Goal: Task Accomplishment & Management: Manage account settings

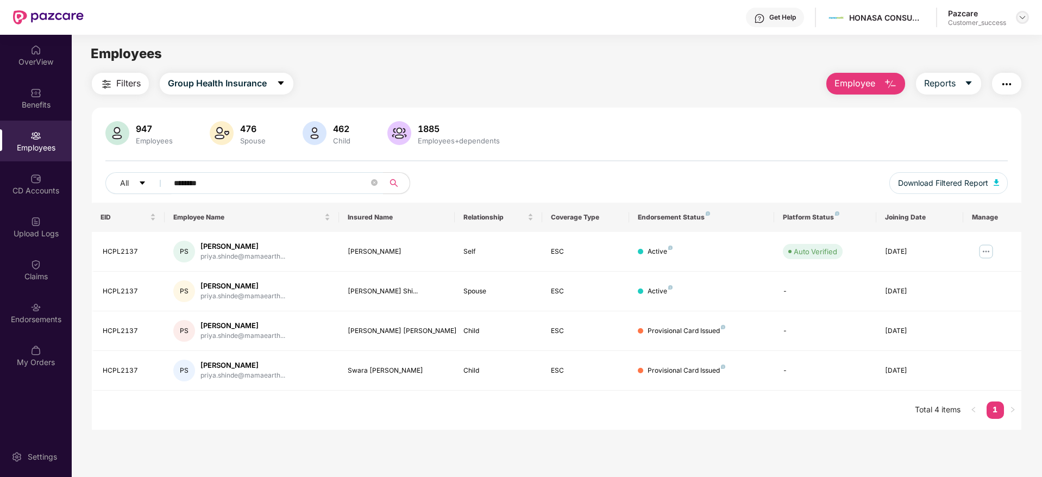
click at [1021, 15] on img at bounding box center [1022, 17] width 9 height 9
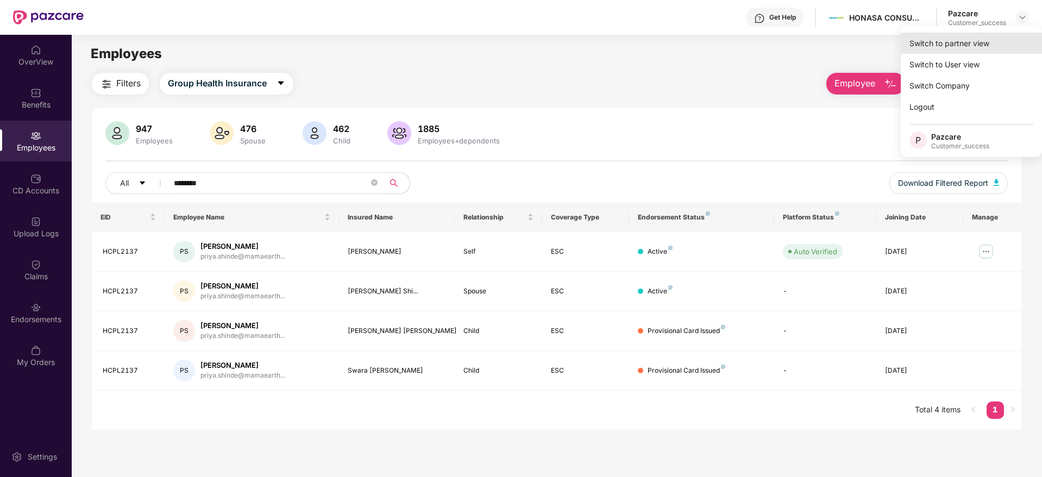
click at [943, 51] on div "Switch to partner view" at bounding box center [971, 43] width 141 height 21
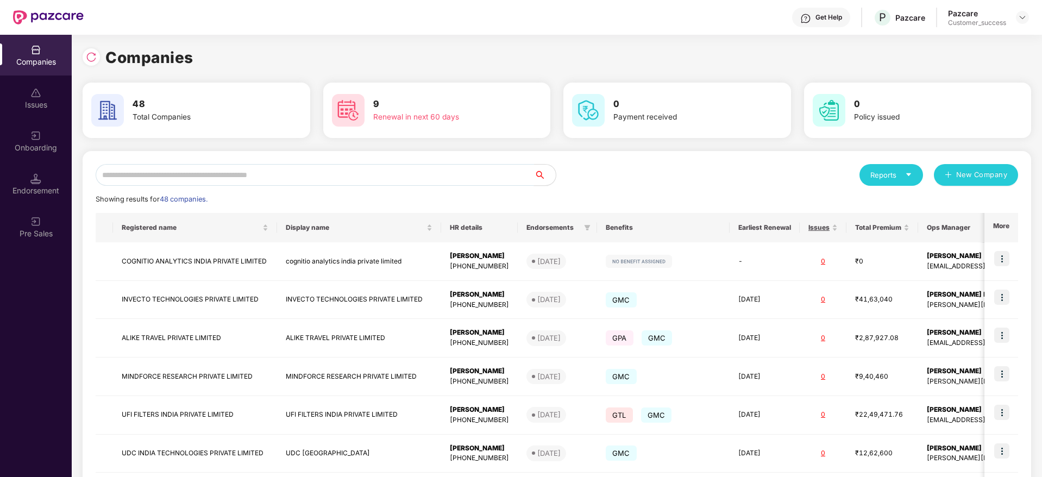
click at [273, 171] on input "text" at bounding box center [315, 175] width 438 height 22
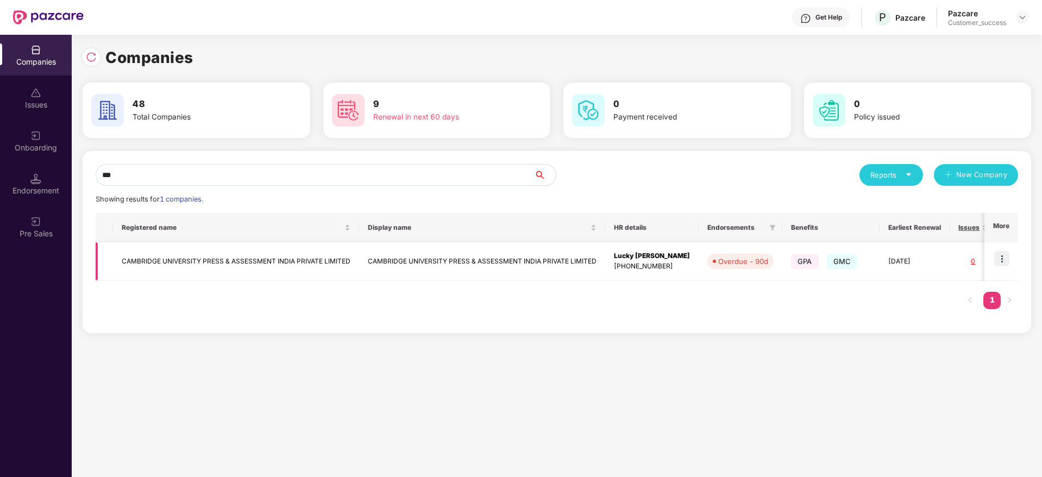
type input "***"
click at [1007, 261] on img at bounding box center [1001, 258] width 15 height 15
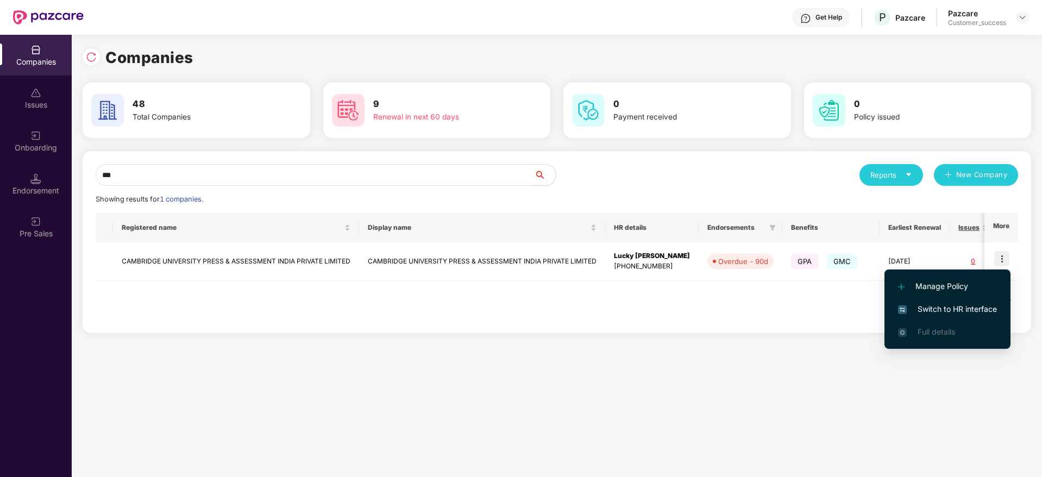
click at [949, 310] on span "Switch to HR interface" at bounding box center [947, 309] width 99 height 12
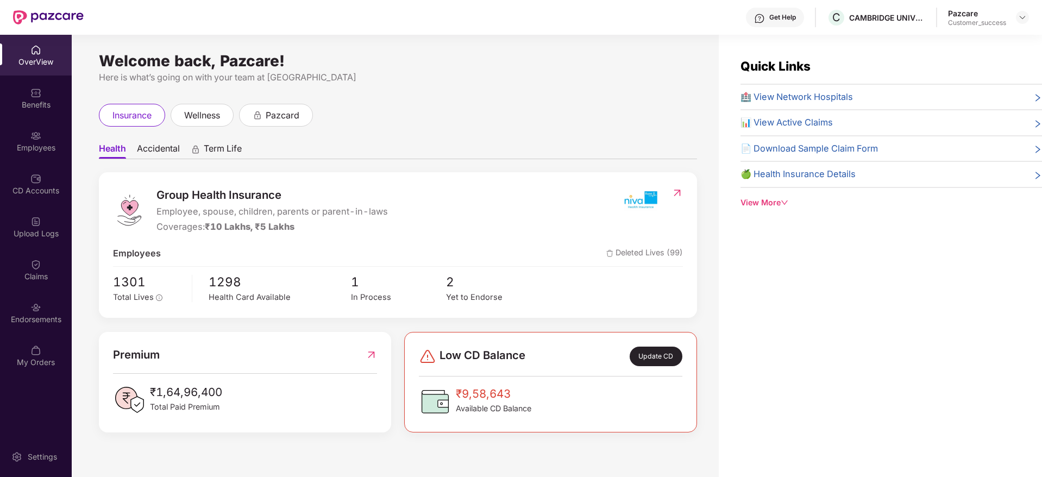
click at [21, 157] on div "Employees" at bounding box center [36, 141] width 72 height 41
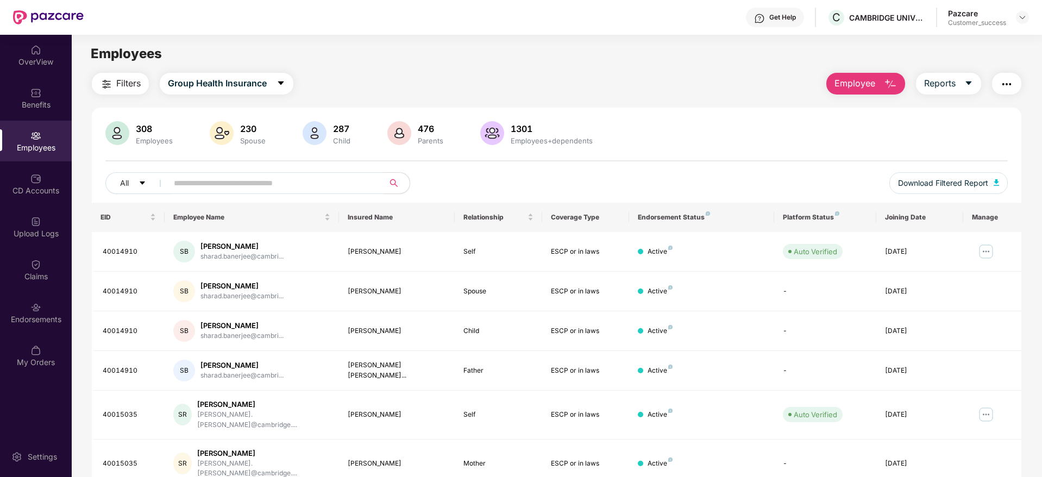
click at [194, 187] on input "text" at bounding box center [271, 183] width 195 height 16
paste input "********"
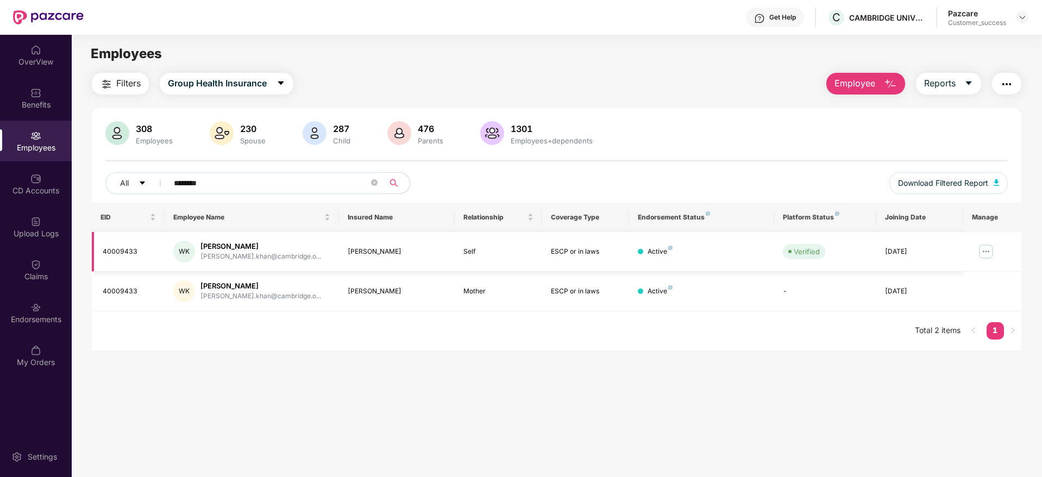
type input "********"
click at [982, 250] on img at bounding box center [985, 251] width 17 height 17
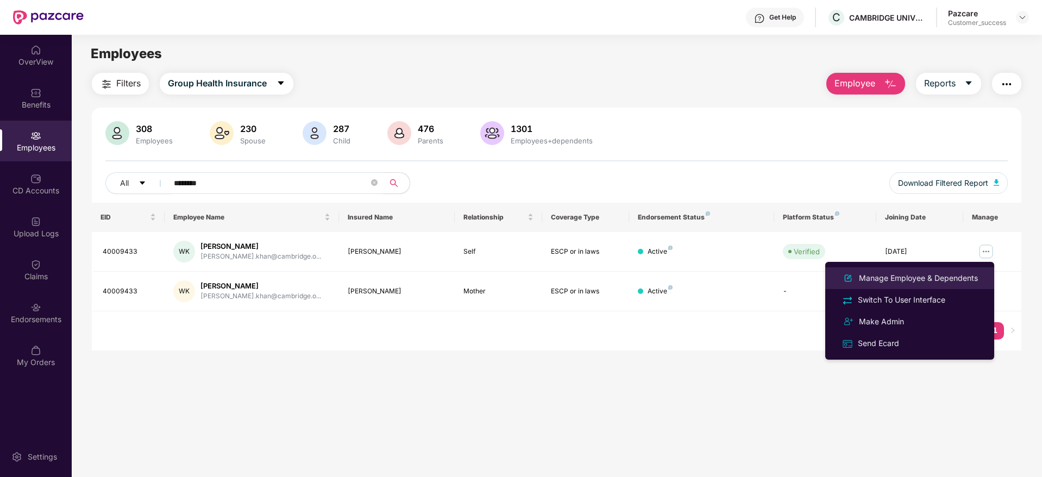
click at [931, 278] on div "Manage Employee & Dependents" at bounding box center [918, 278] width 123 height 12
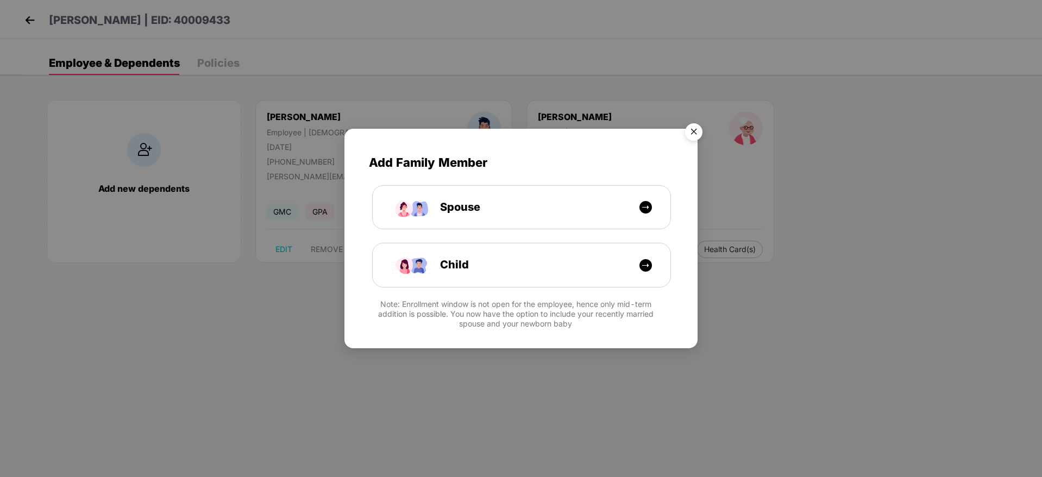
click at [689, 127] on img "Close" at bounding box center [694, 133] width 30 height 30
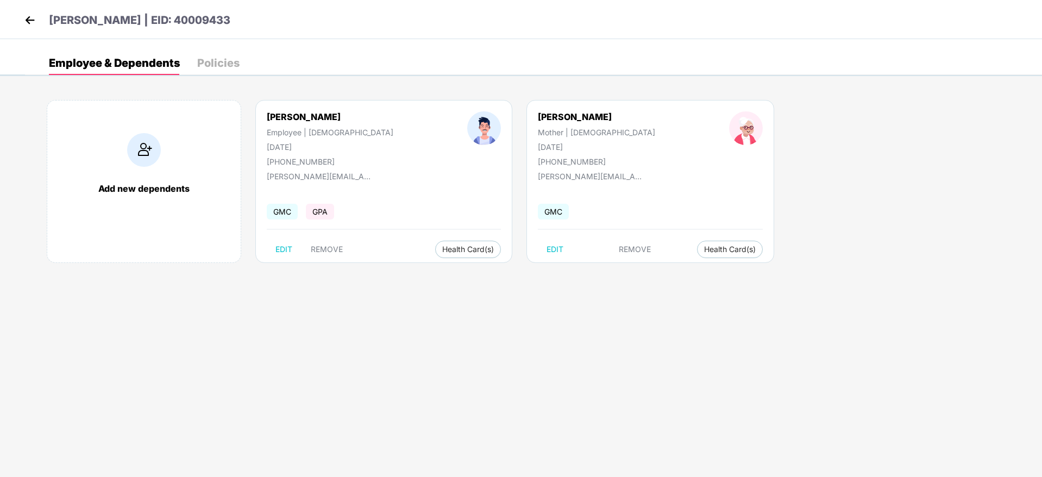
drag, startPoint x: 21, startPoint y: 21, endPoint x: 30, endPoint y: 20, distance: 9.3
click at [30, 20] on div "[PERSON_NAME] | EID: 40009433" at bounding box center [521, 19] width 1042 height 39
click at [30, 20] on img at bounding box center [30, 20] width 16 height 16
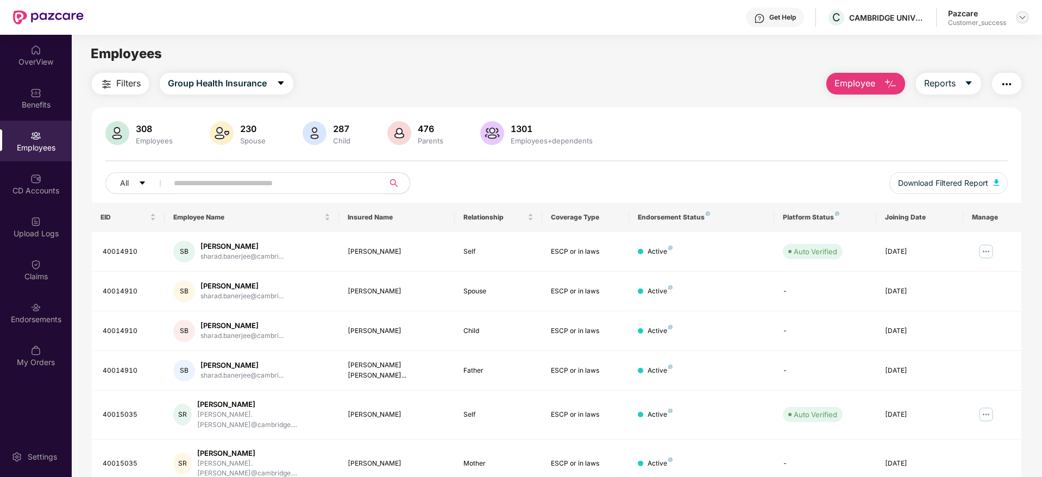
click at [1027, 15] on div at bounding box center [1022, 17] width 13 height 13
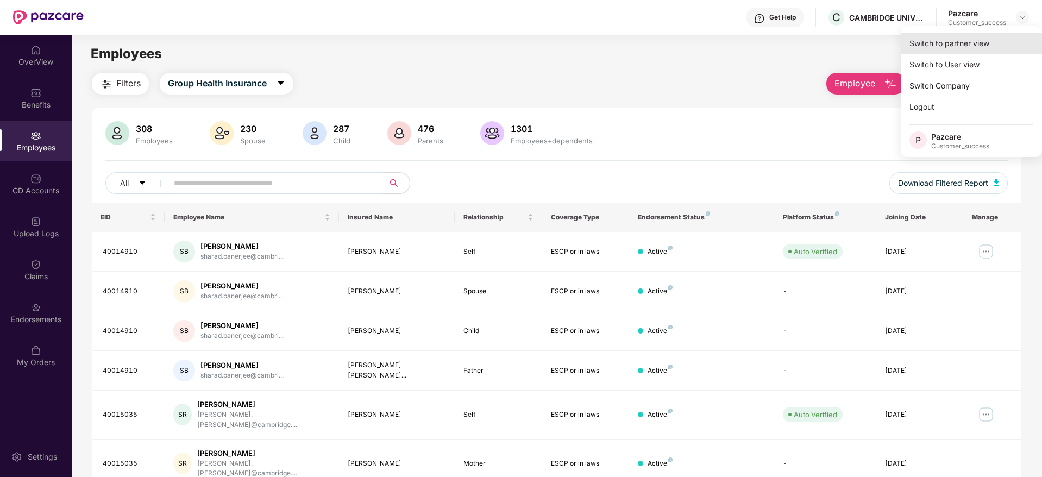
click at [960, 42] on div "Switch to partner view" at bounding box center [971, 43] width 141 height 21
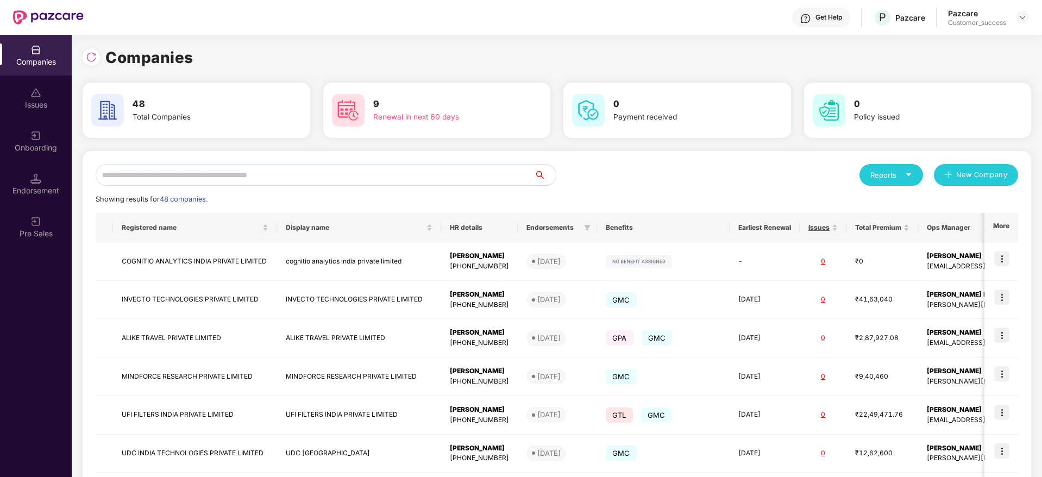
click at [328, 173] on input "text" at bounding box center [315, 175] width 438 height 22
type input "*"
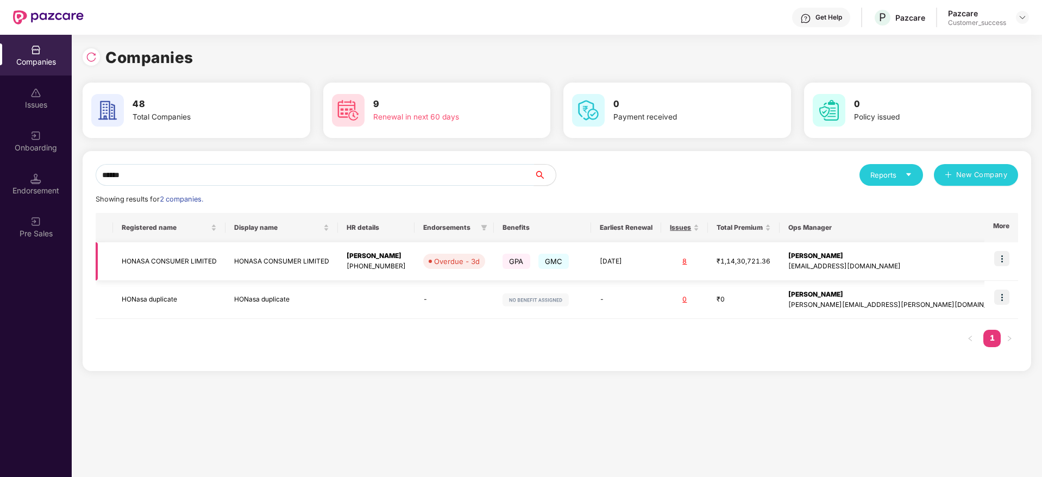
type input "******"
click at [1008, 259] on img at bounding box center [1001, 258] width 15 height 15
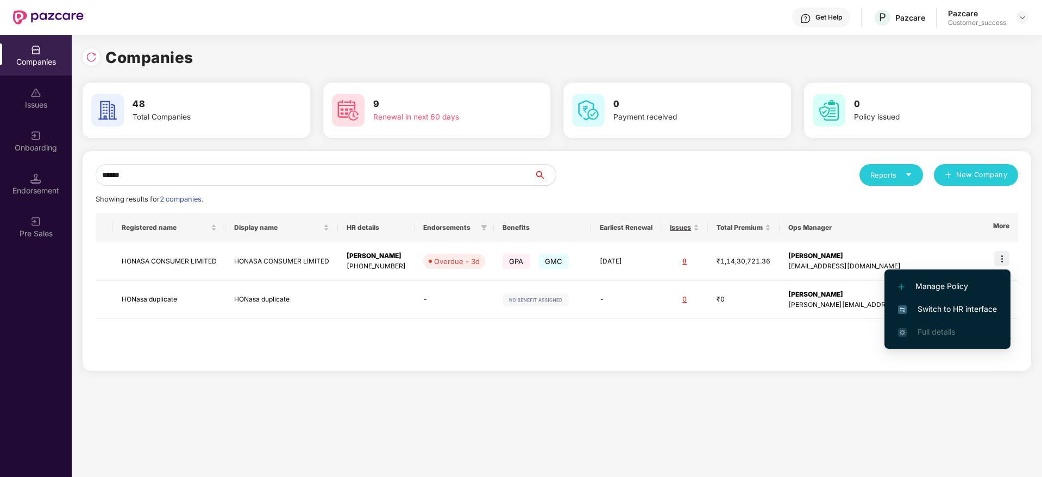
click at [923, 299] on li "Switch to HR interface" at bounding box center [948, 309] width 126 height 23
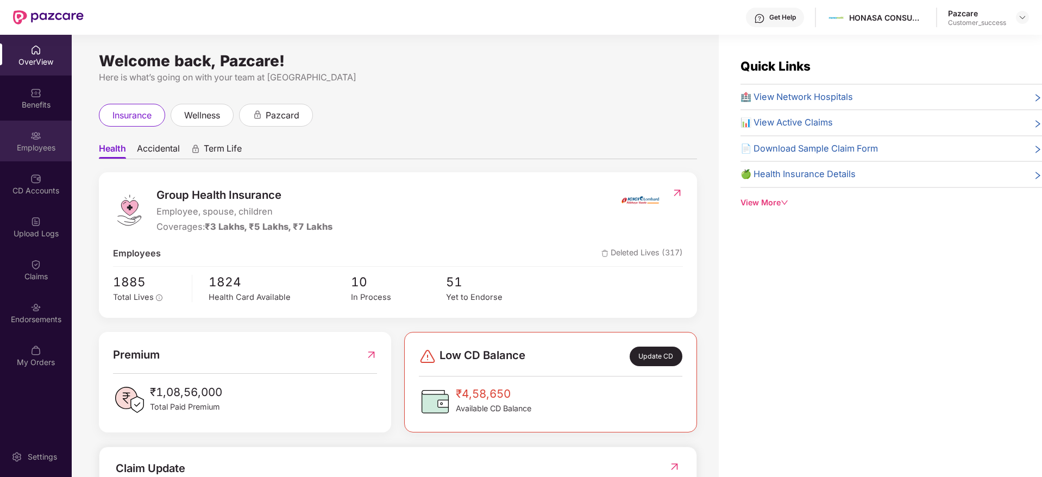
click at [28, 137] on div "Employees" at bounding box center [36, 141] width 72 height 41
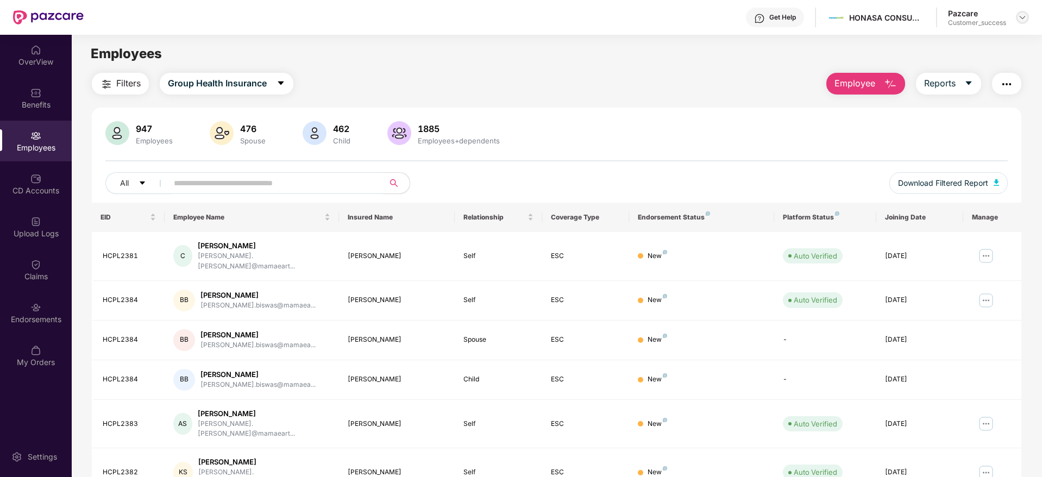
click at [1021, 22] on div at bounding box center [1022, 17] width 13 height 13
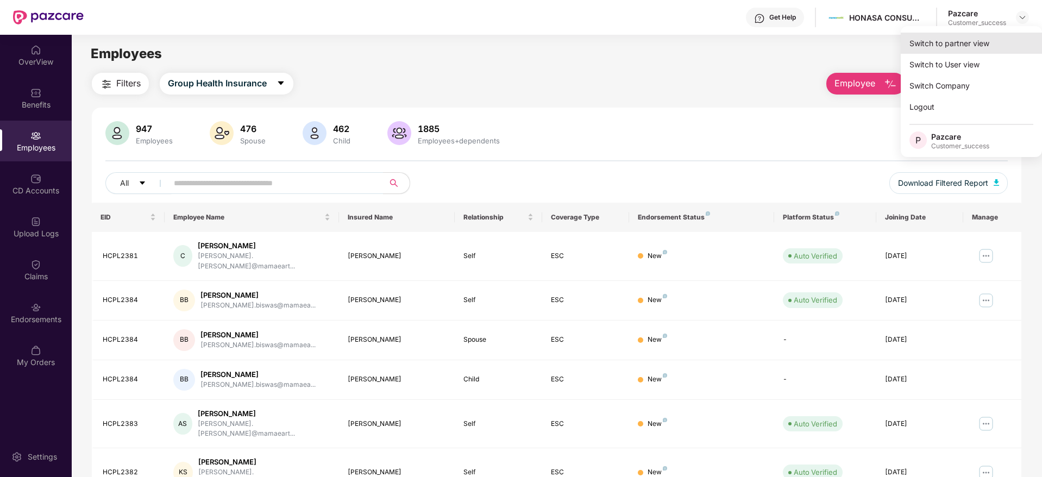
click at [958, 48] on div "Switch to partner view" at bounding box center [971, 43] width 141 height 21
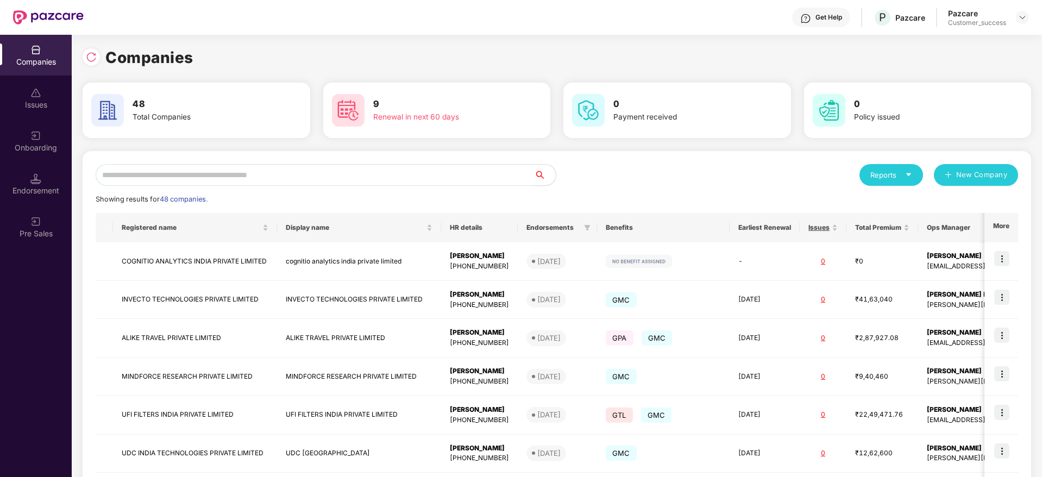
click at [315, 172] on input "text" at bounding box center [315, 175] width 438 height 22
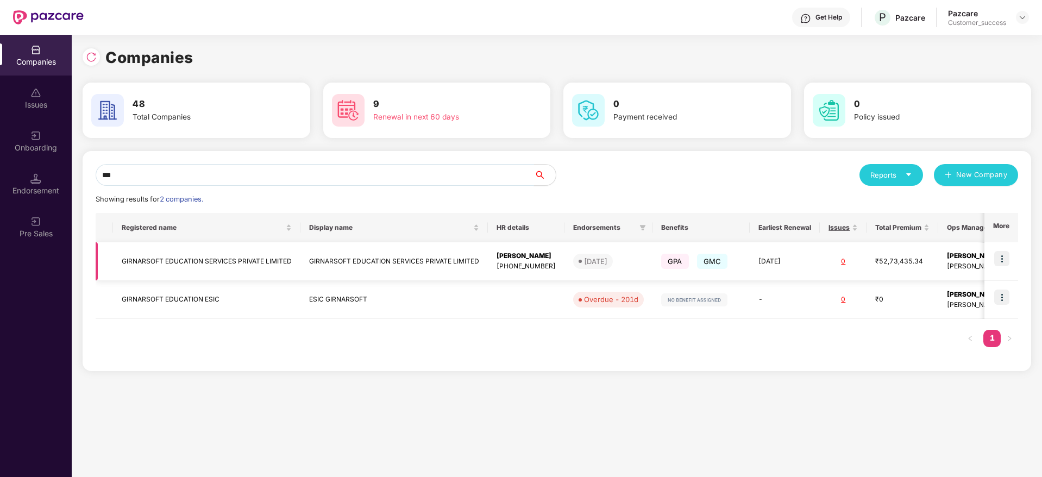
type input "***"
click at [999, 252] on img at bounding box center [1001, 258] width 15 height 15
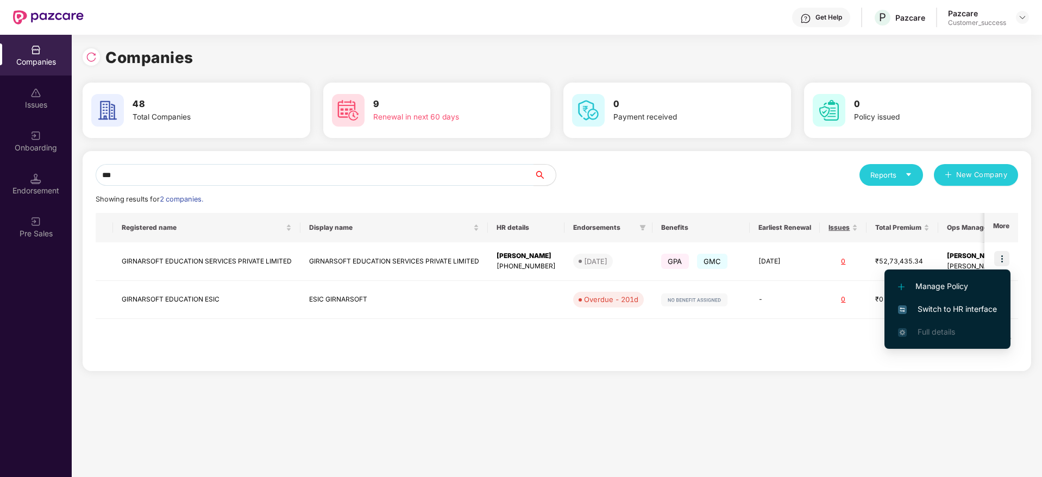
click at [943, 317] on li "Switch to HR interface" at bounding box center [948, 309] width 126 height 23
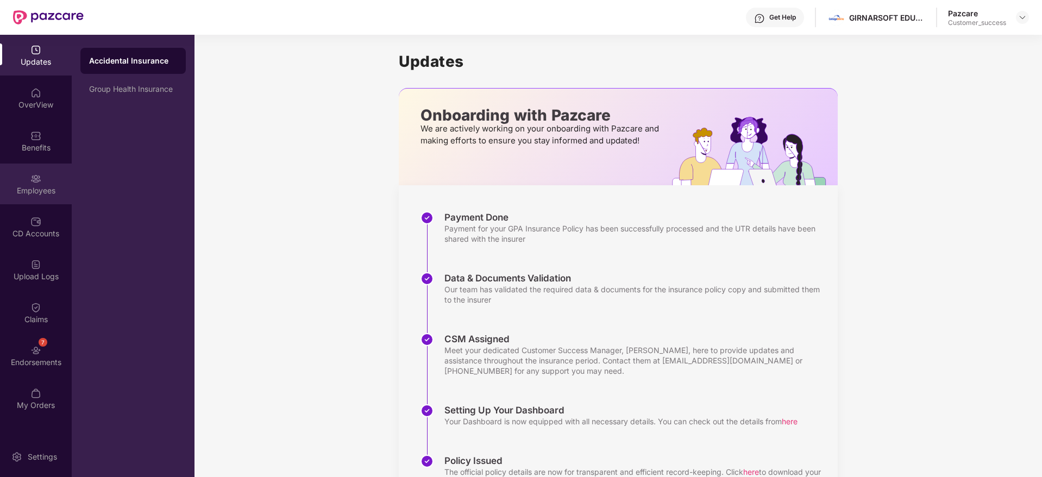
click at [39, 187] on div "Employees" at bounding box center [36, 190] width 72 height 11
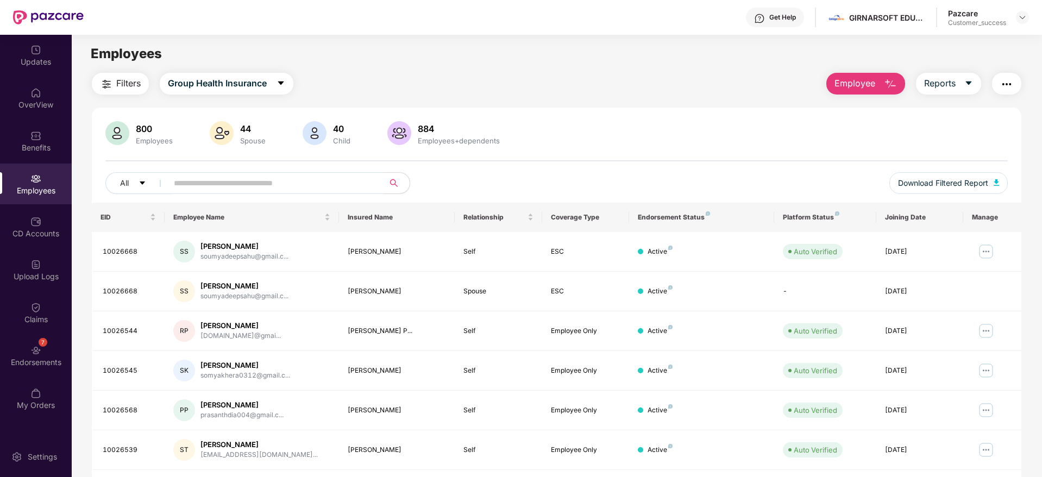
click at [199, 183] on input "text" at bounding box center [271, 183] width 195 height 16
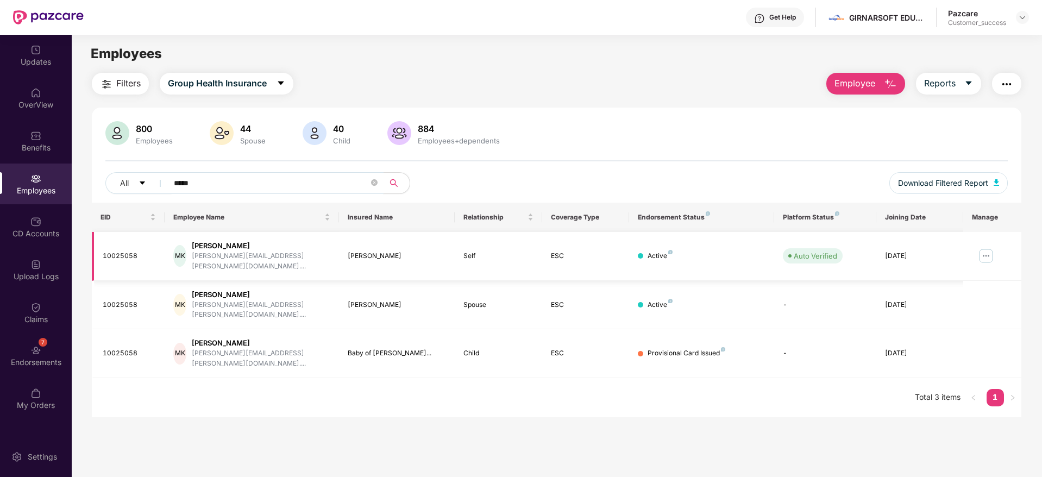
type input "*****"
click at [984, 247] on img at bounding box center [985, 255] width 17 height 17
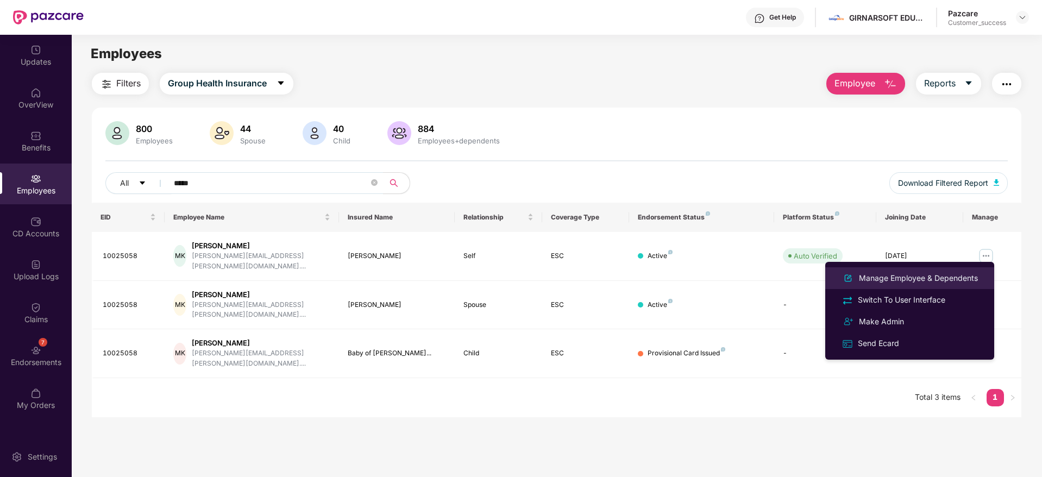
click at [924, 279] on div "Manage Employee & Dependents" at bounding box center [918, 278] width 123 height 12
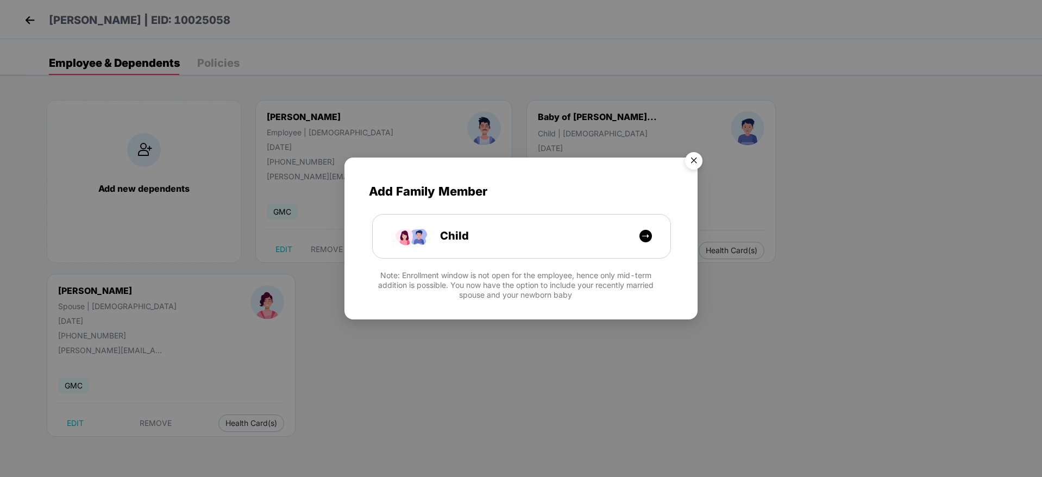
click at [692, 162] on img "Close" at bounding box center [694, 162] width 30 height 30
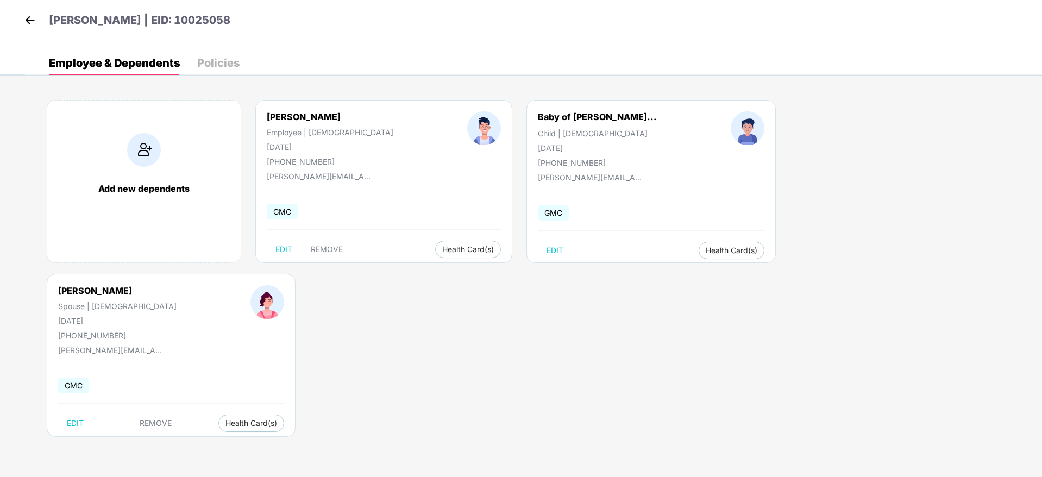
click at [692, 162] on body "[PERSON_NAME] | EID: 10025058 Employee & Dependents Policies Add new dependents…" at bounding box center [521, 238] width 1042 height 477
drag, startPoint x: 789, startPoint y: 118, endPoint x: 719, endPoint y: 118, distance: 70.1
click at [214, 285] on div "[PERSON_NAME] Spouse | [DEMOGRAPHIC_DATA] [DATE] [PHONE_NUMBER]" at bounding box center [117, 312] width 192 height 55
copy div "[PERSON_NAME]"
click at [23, 20] on img at bounding box center [30, 20] width 16 height 16
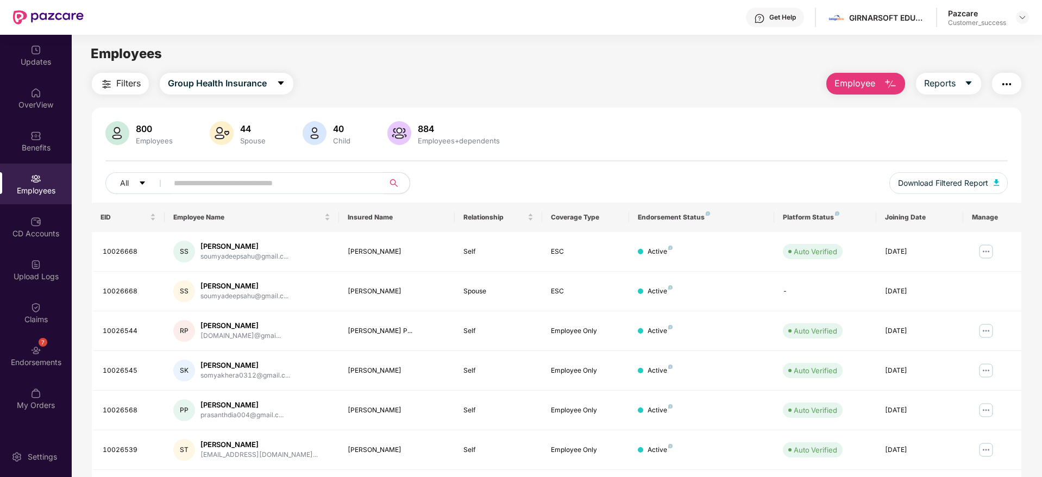
click at [201, 177] on input "text" at bounding box center [271, 183] width 195 height 16
paste input "**********"
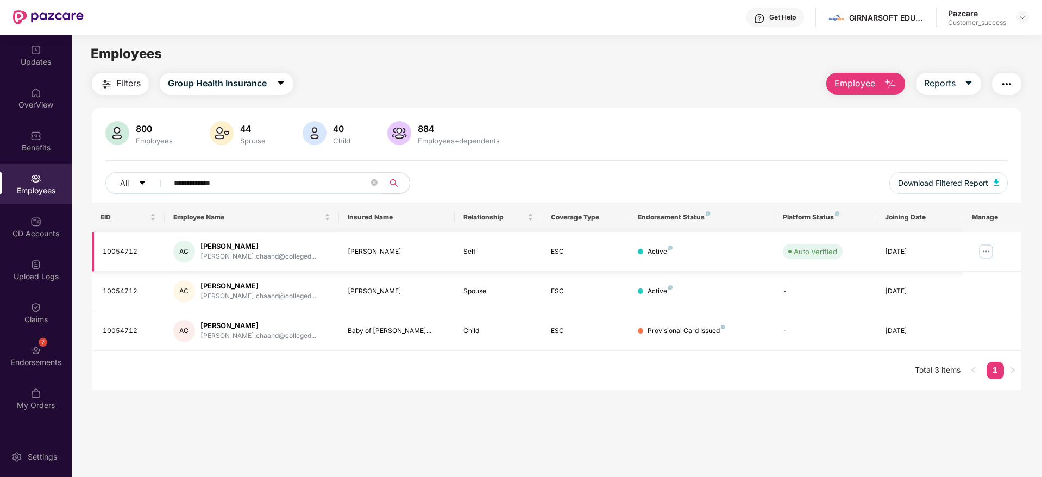
type input "**********"
click at [983, 250] on img at bounding box center [985, 251] width 17 height 17
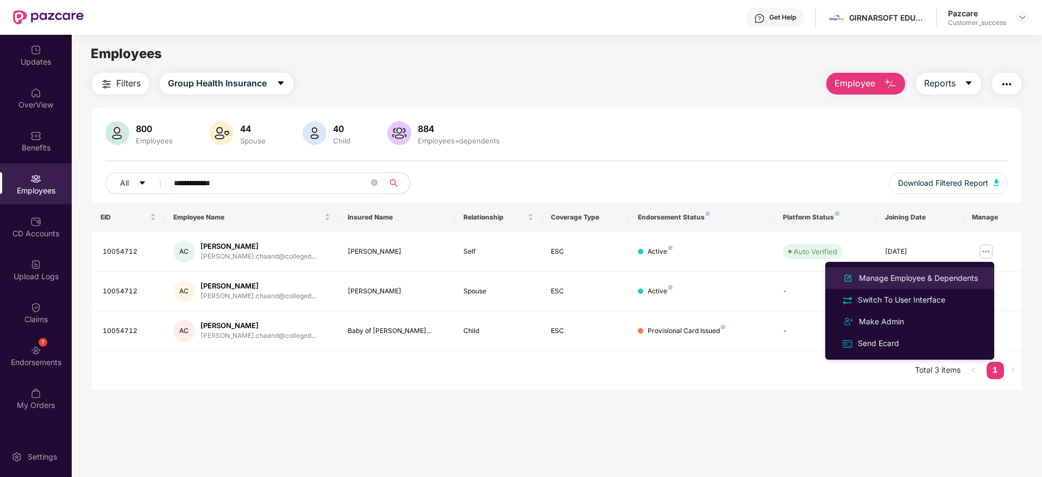
click at [897, 278] on div "Manage Employee & Dependents" at bounding box center [918, 278] width 123 height 12
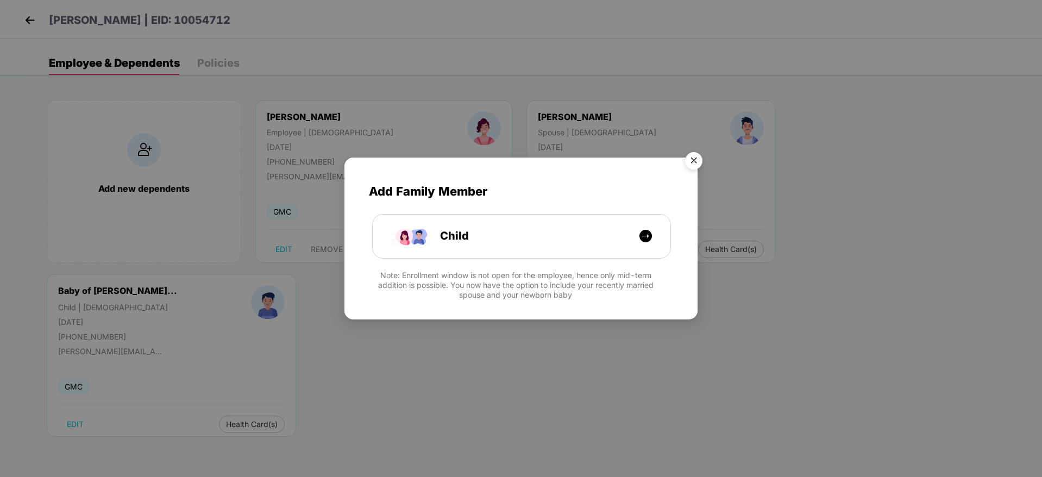
click at [692, 160] on img "Close" at bounding box center [694, 162] width 30 height 30
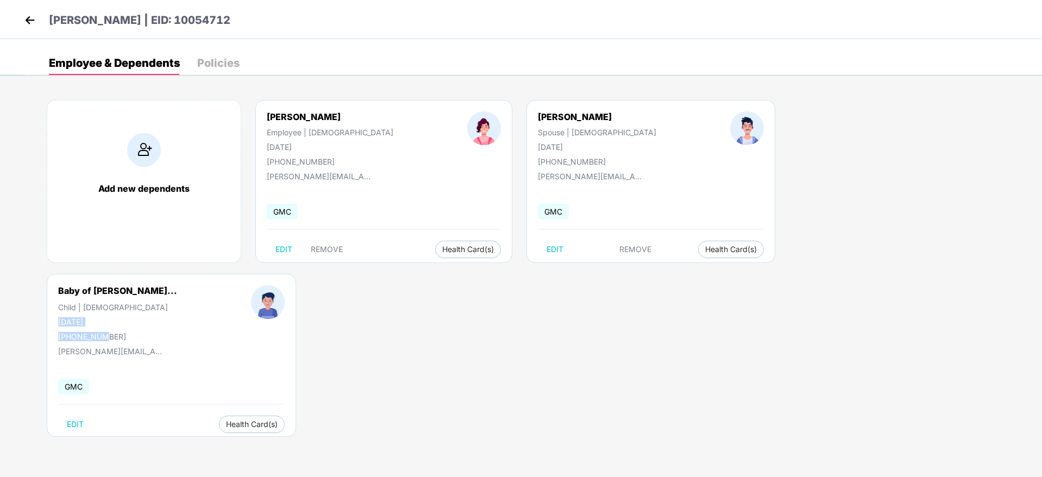
drag, startPoint x: 685, startPoint y: 145, endPoint x: 736, endPoint y: 155, distance: 51.5
click at [214, 285] on div "Baby of [PERSON_NAME]... Child | [DEMOGRAPHIC_DATA] [DATE] [PHONE_NUMBER]" at bounding box center [117, 313] width 193 height 56
click at [177, 317] on div "[DATE]" at bounding box center [117, 321] width 119 height 9
drag, startPoint x: 733, startPoint y: 147, endPoint x: 688, endPoint y: 146, distance: 45.1
click at [177, 317] on div "[DATE]" at bounding box center [117, 321] width 119 height 9
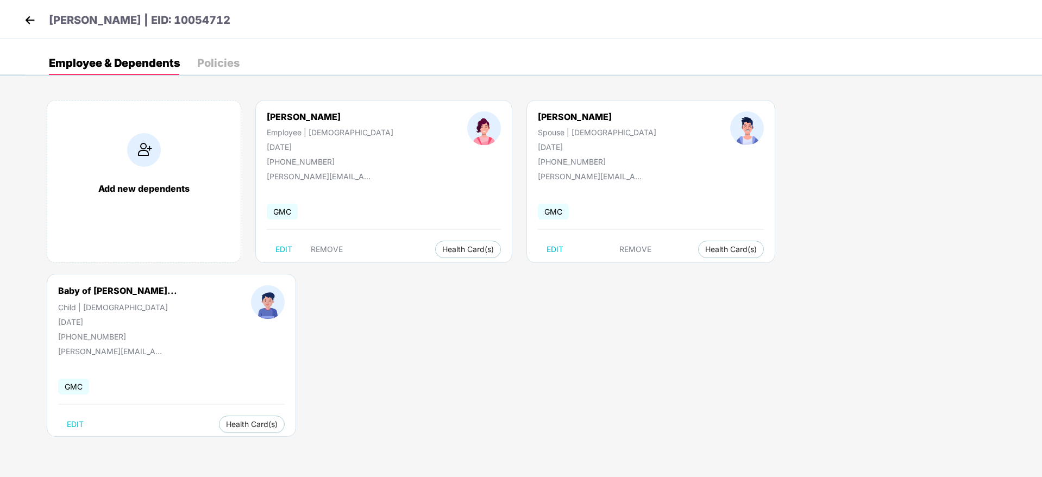
click at [177, 317] on div "[DATE]" at bounding box center [117, 321] width 119 height 9
drag, startPoint x: 533, startPoint y: 116, endPoint x: 479, endPoint y: 118, distance: 54.4
click at [538, 118] on div "[PERSON_NAME]" at bounding box center [597, 116] width 118 height 11
copy div "[PERSON_NAME]"
drag, startPoint x: 688, startPoint y: 118, endPoint x: 775, endPoint y: 119, distance: 86.9
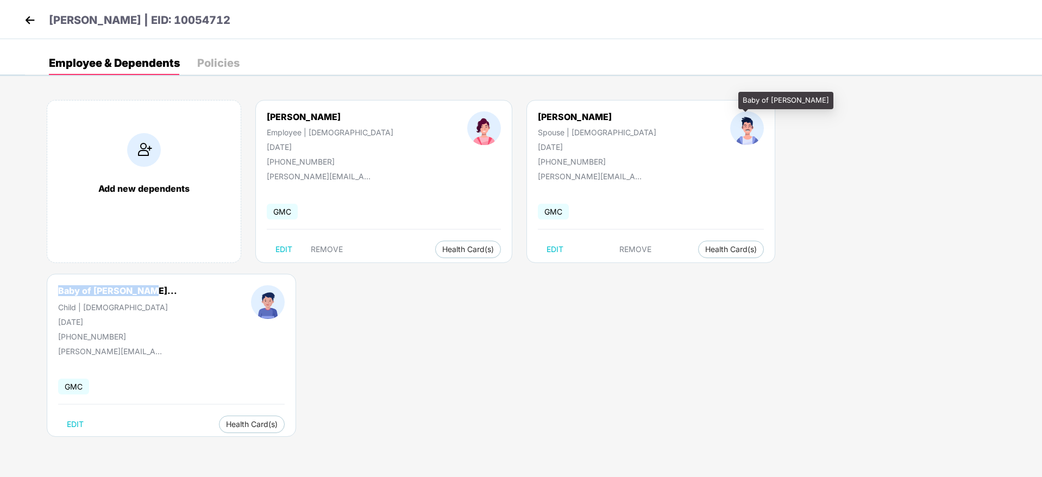
click at [177, 285] on div "Baby of [PERSON_NAME]..." at bounding box center [117, 290] width 119 height 11
copy div "Baby of [PERSON_NAME]"
click at [177, 285] on div "Baby of [PERSON_NAME]..." at bounding box center [117, 290] width 119 height 11
drag, startPoint x: 744, startPoint y: 102, endPoint x: 821, endPoint y: 102, distance: 77.2
click at [821, 102] on div "Baby of [PERSON_NAME]" at bounding box center [785, 100] width 95 height 17
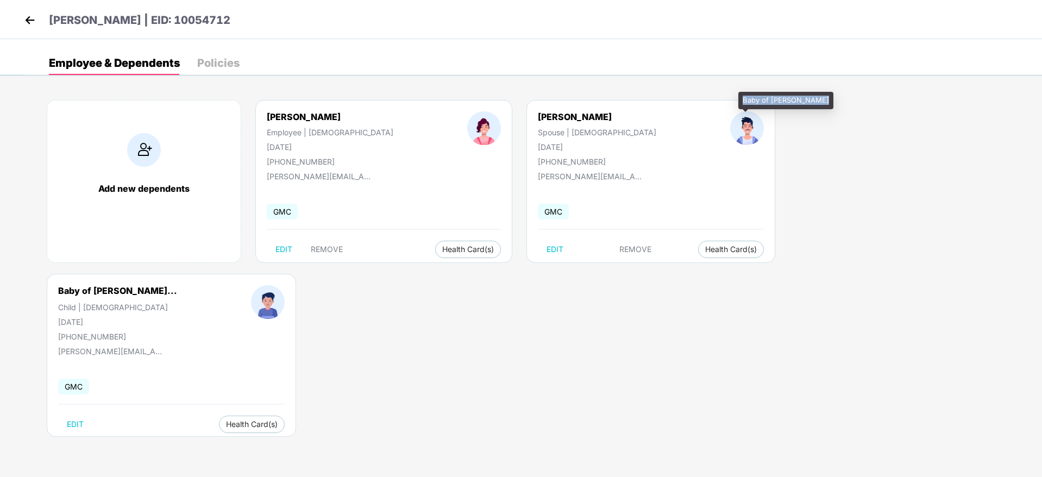
copy div "Baby of [PERSON_NAME]"
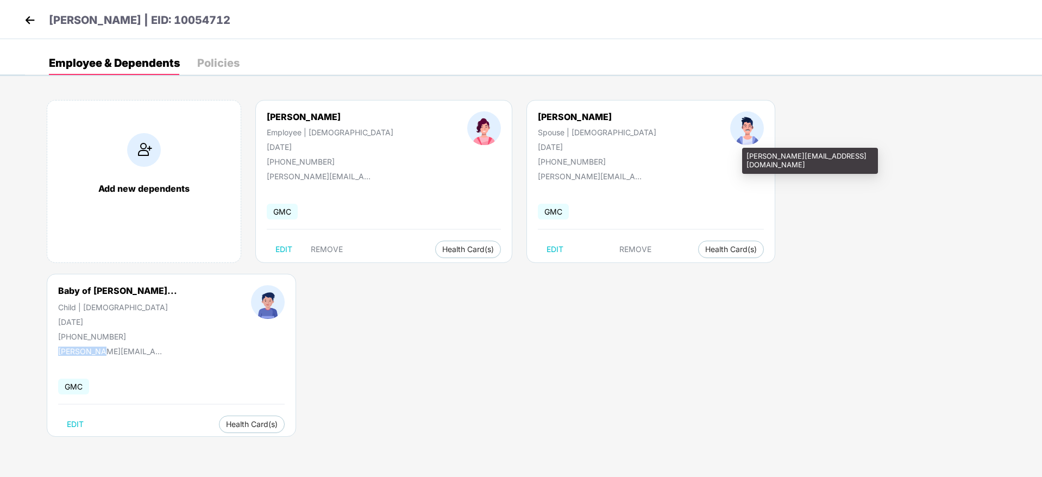
drag, startPoint x: 689, startPoint y: 178, endPoint x: 724, endPoint y: 181, distance: 34.9
click at [167, 347] on div "[PERSON_NAME][EMAIL_ADDRESS][DOMAIN_NAME]" at bounding box center [112, 351] width 109 height 9
drag, startPoint x: 748, startPoint y: 157, endPoint x: 860, endPoint y: 155, distance: 112.5
click at [860, 155] on div "[PERSON_NAME][EMAIL_ADDRESS][DOMAIN_NAME]" at bounding box center [810, 161] width 136 height 26
copy div "[PERSON_NAME][EMAIL_ADDRESS][DOMAIN_NAME]"
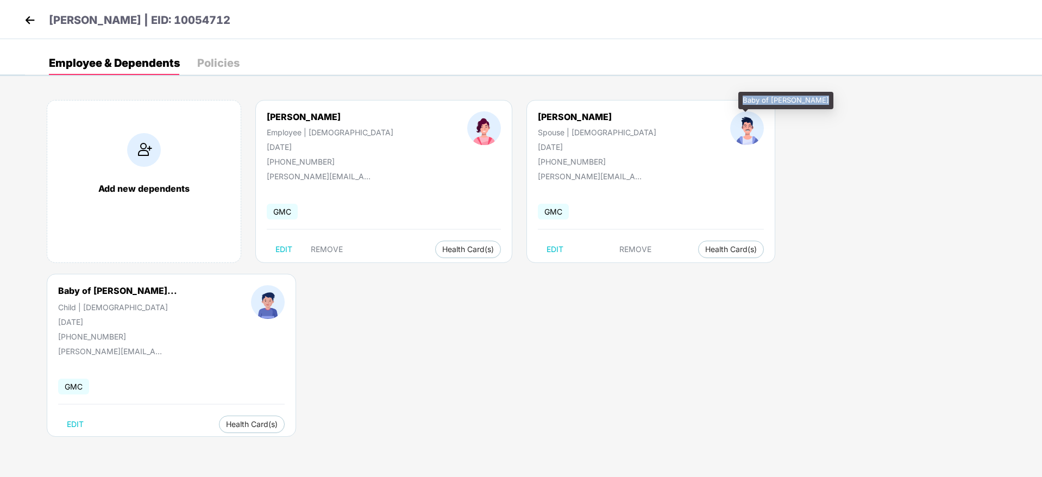
drag, startPoint x: 742, startPoint y: 102, endPoint x: 819, endPoint y: 103, distance: 76.6
click at [819, 103] on div "Baby of [PERSON_NAME]" at bounding box center [785, 100] width 95 height 17
copy div "Baby of [PERSON_NAME]"
drag, startPoint x: 225, startPoint y: 18, endPoint x: 163, endPoint y: 19, distance: 62.5
click at [163, 19] on div "[PERSON_NAME] | EID: 10054712" at bounding box center [521, 19] width 1042 height 39
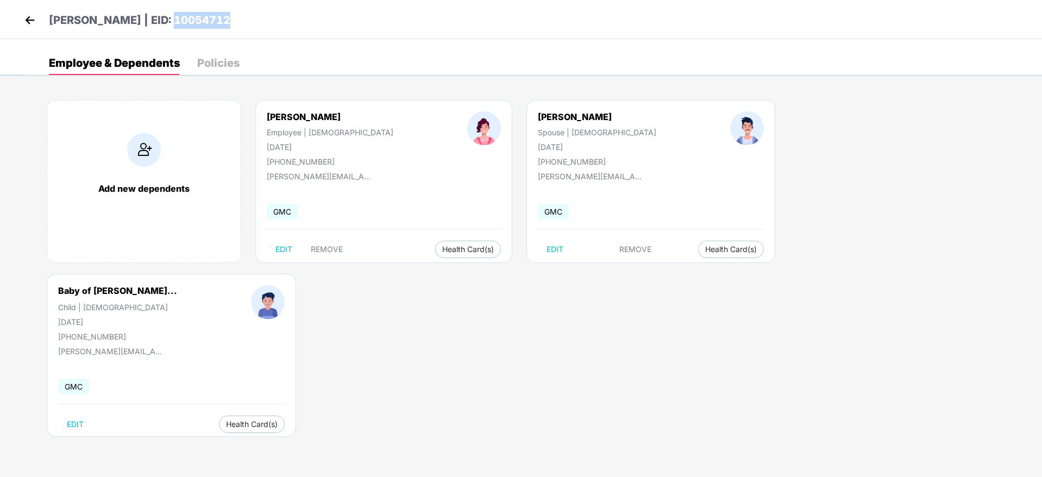
copy p "10054712"
click at [163, 19] on p "[PERSON_NAME] | EID: 10054712" at bounding box center [139, 20] width 181 height 17
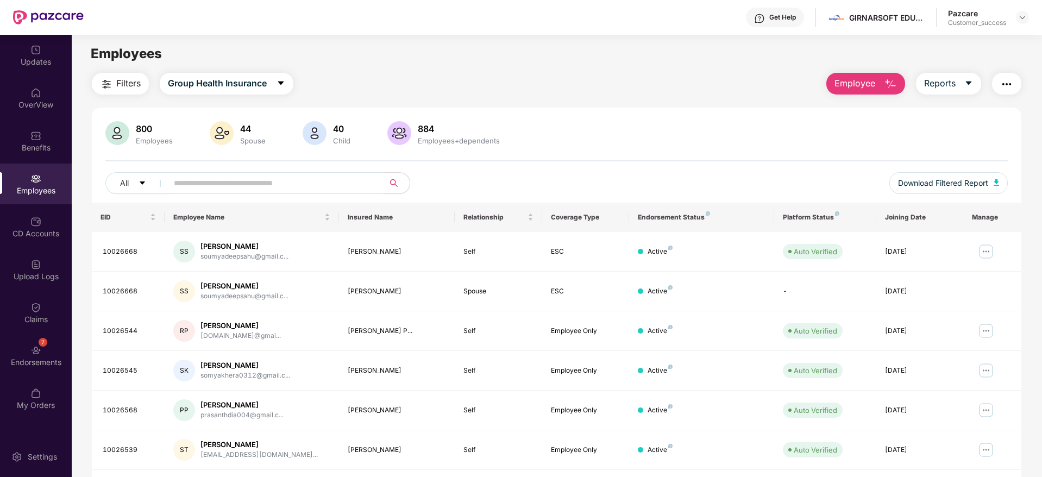
click at [243, 180] on input "text" at bounding box center [271, 183] width 195 height 16
paste input "********"
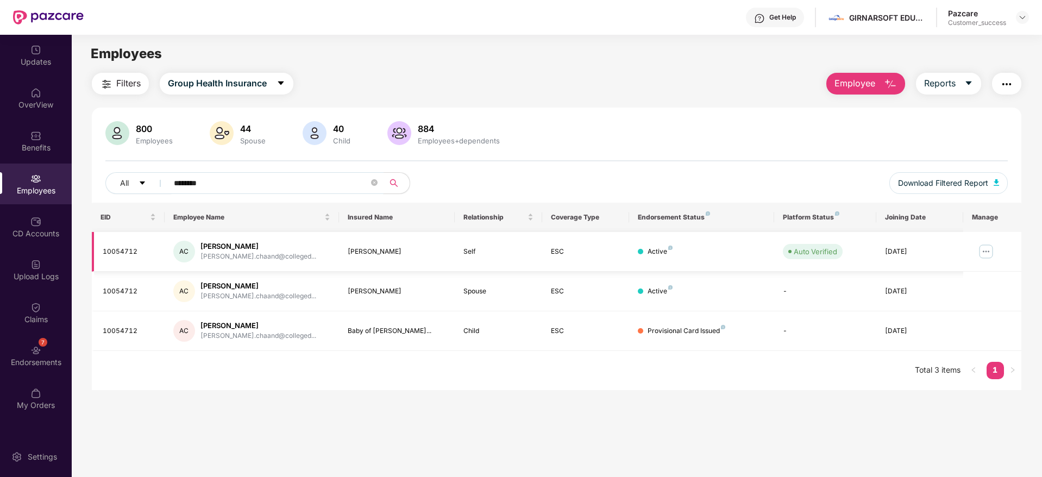
type input "********"
click at [982, 250] on img at bounding box center [985, 251] width 17 height 17
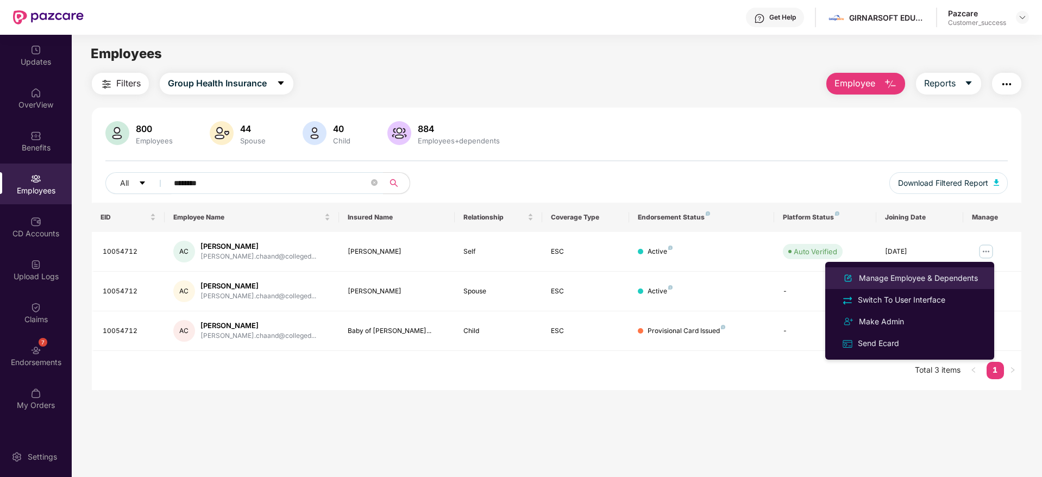
click at [921, 273] on div "Manage Employee & Dependents" at bounding box center [918, 278] width 123 height 12
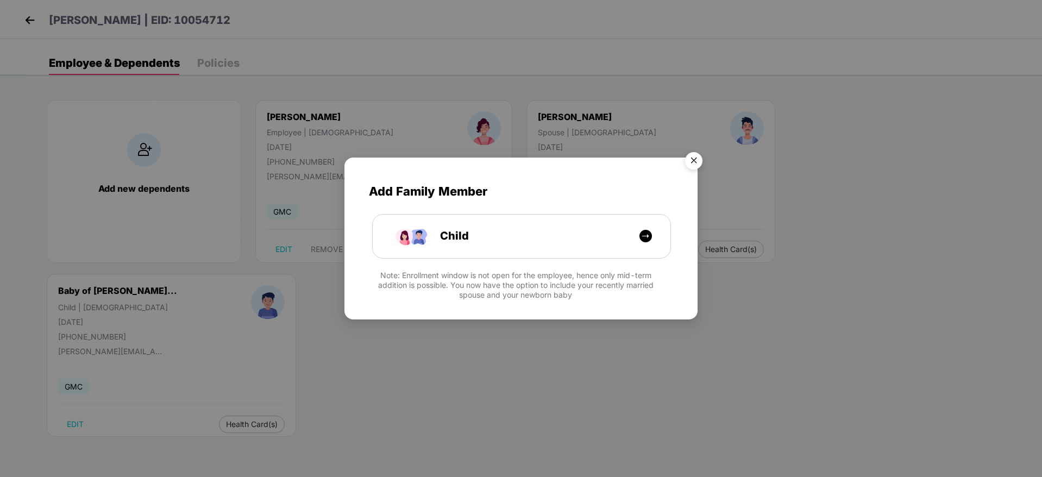
click at [701, 158] on img "Close" at bounding box center [694, 162] width 30 height 30
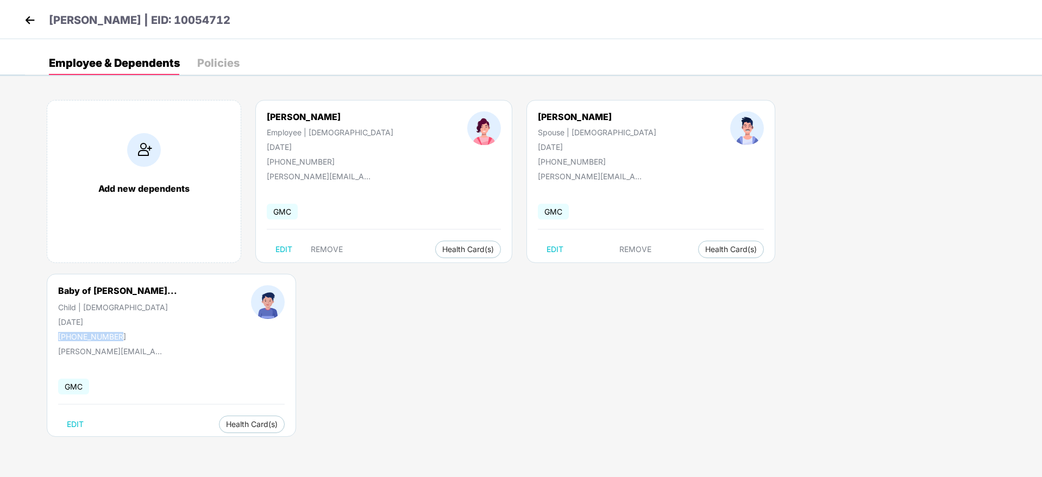
drag, startPoint x: 763, startPoint y: 160, endPoint x: 680, endPoint y: 166, distance: 83.4
click at [214, 285] on div "Baby of [PERSON_NAME]... Child | [DEMOGRAPHIC_DATA] [DATE] [PHONE_NUMBER]" at bounding box center [117, 313] width 193 height 56
copy div "[PHONE_NUMBER]"
click at [32, 20] on img at bounding box center [30, 20] width 16 height 16
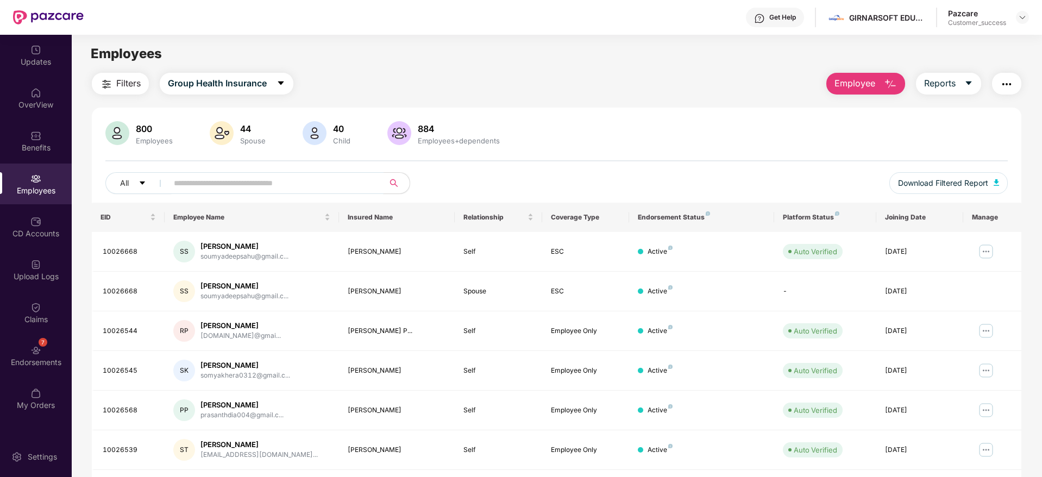
click at [256, 179] on input "text" at bounding box center [271, 183] width 195 height 16
paste input "**********"
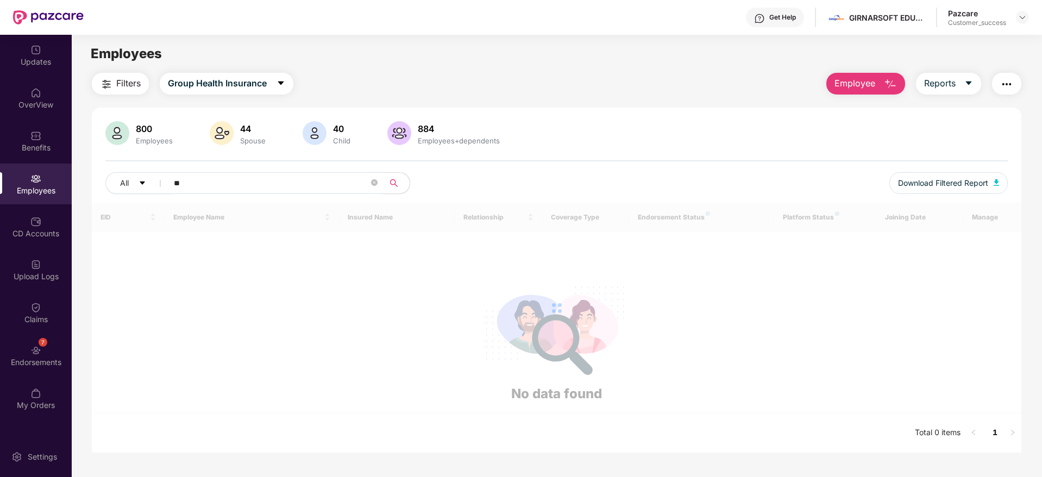
type input "*"
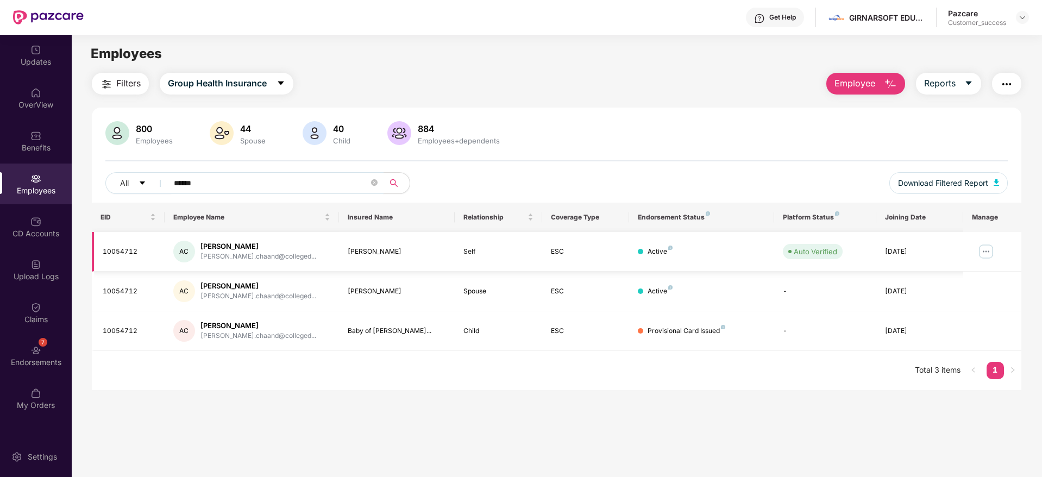
type input "******"
click at [988, 252] on img at bounding box center [985, 251] width 17 height 17
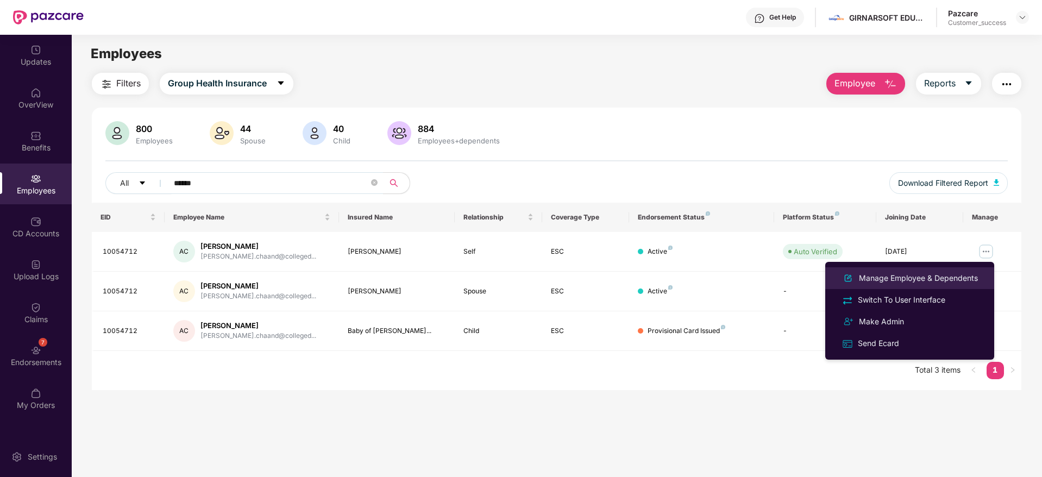
click at [918, 271] on li "Manage Employee & Dependents" at bounding box center [909, 278] width 169 height 22
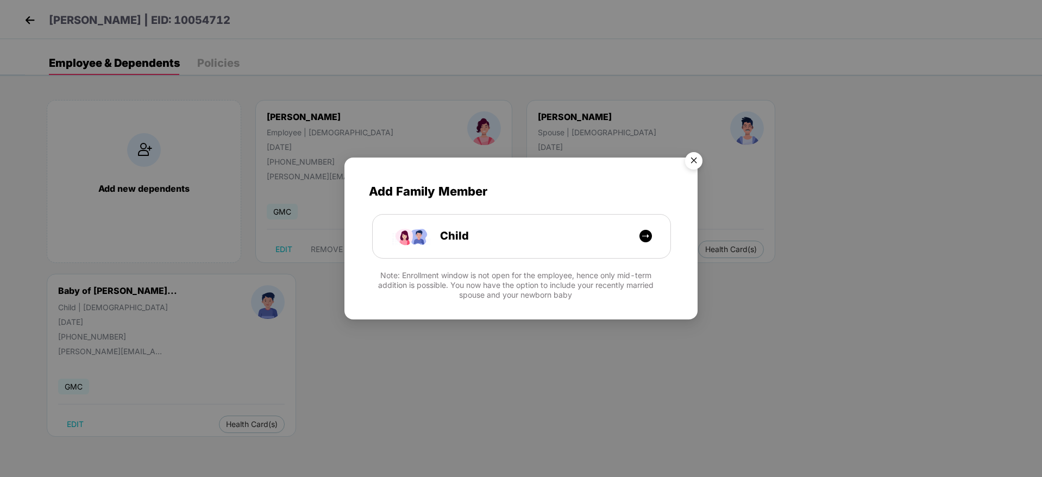
click at [701, 160] on img "Close" at bounding box center [694, 162] width 30 height 30
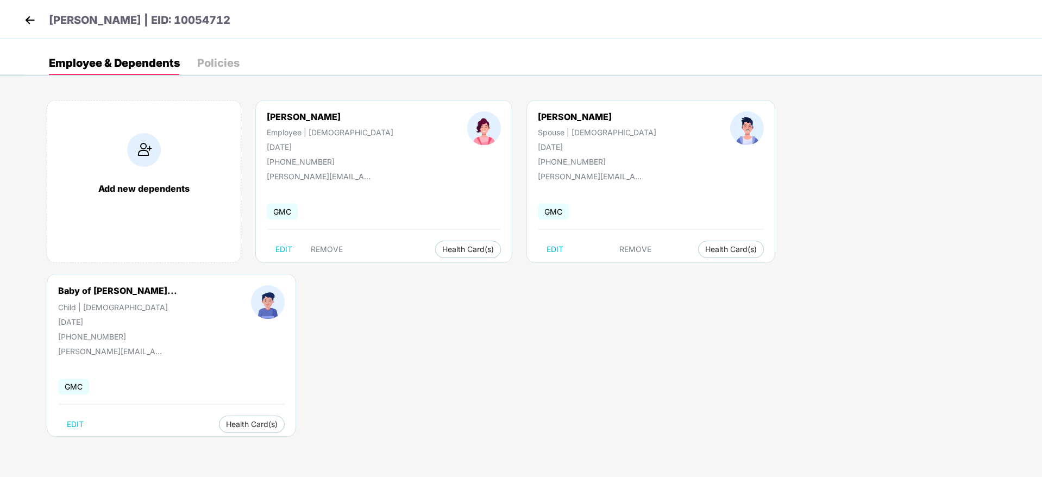
click at [34, 23] on img at bounding box center [30, 20] width 16 height 16
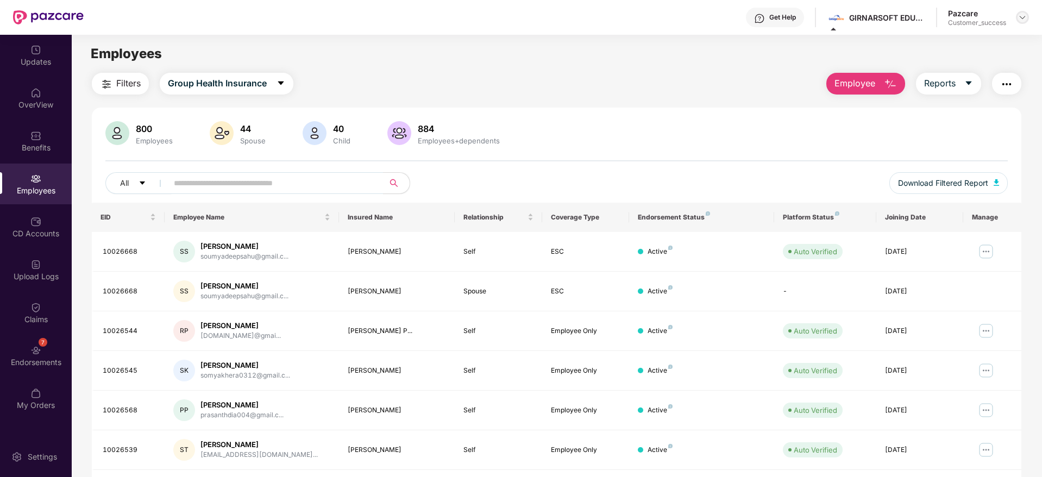
click at [1019, 13] on img at bounding box center [1022, 17] width 9 height 9
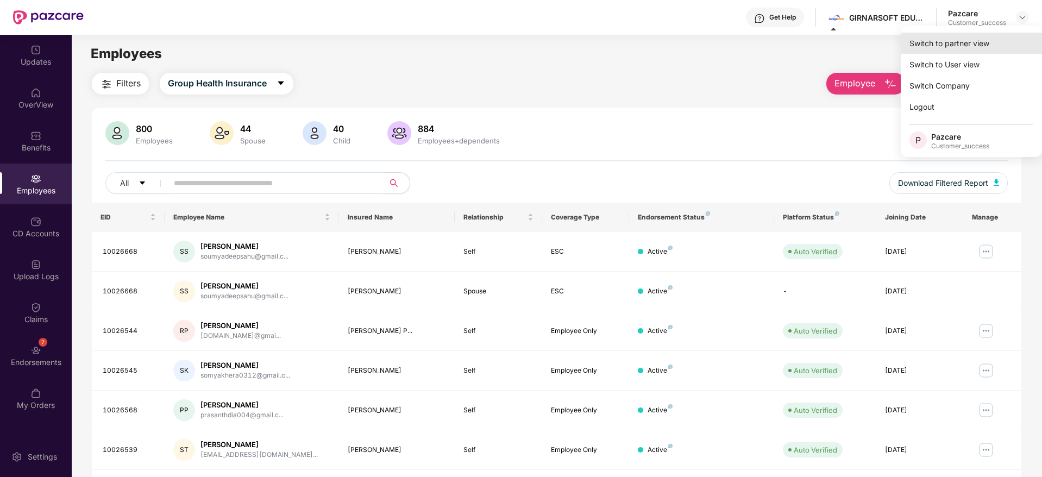
click at [953, 46] on div "Switch to partner view" at bounding box center [971, 43] width 141 height 21
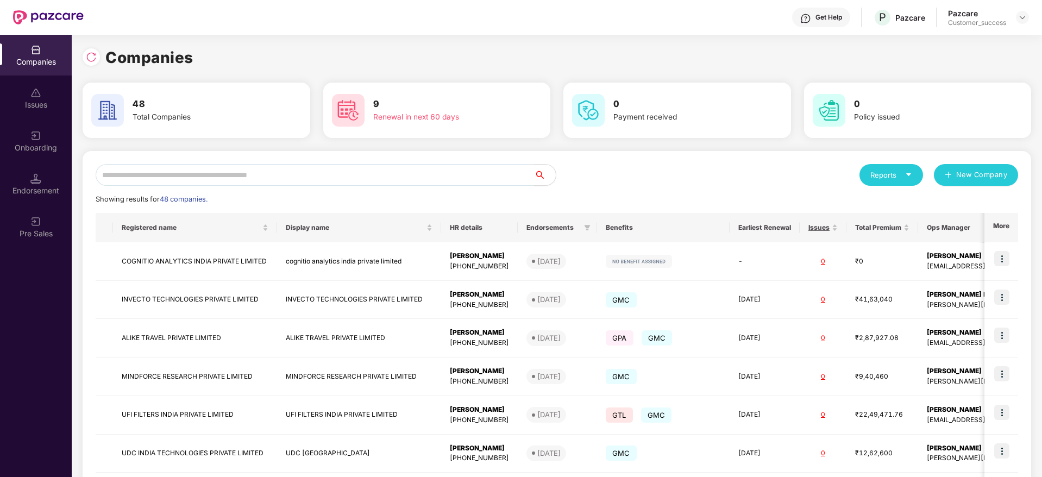
click at [290, 179] on input "text" at bounding box center [315, 175] width 438 height 22
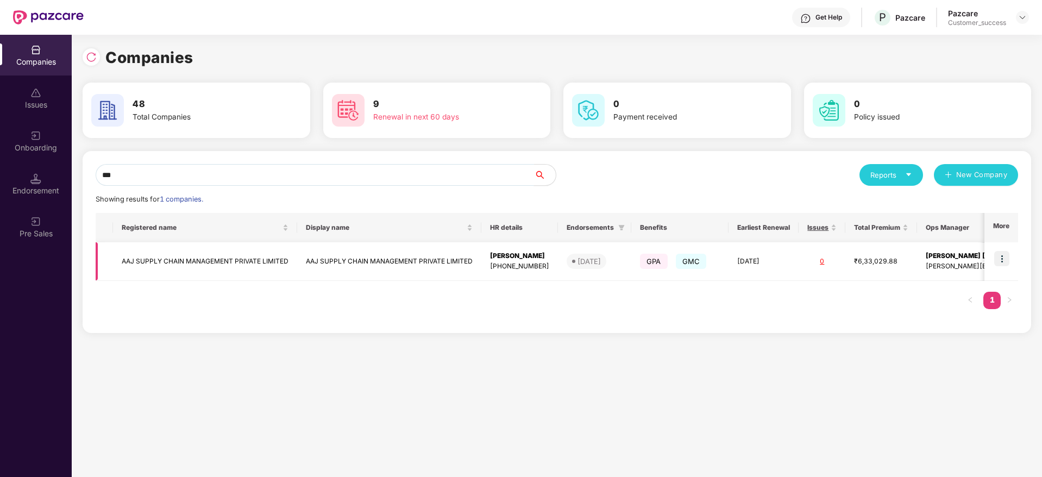
type input "***"
click at [1002, 260] on img at bounding box center [1001, 258] width 15 height 15
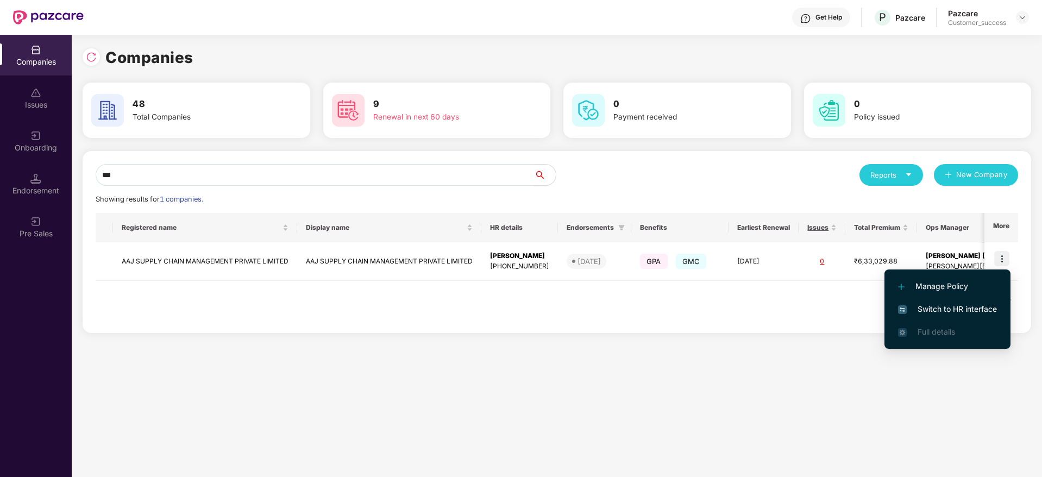
click at [933, 303] on span "Switch to HR interface" at bounding box center [947, 309] width 99 height 12
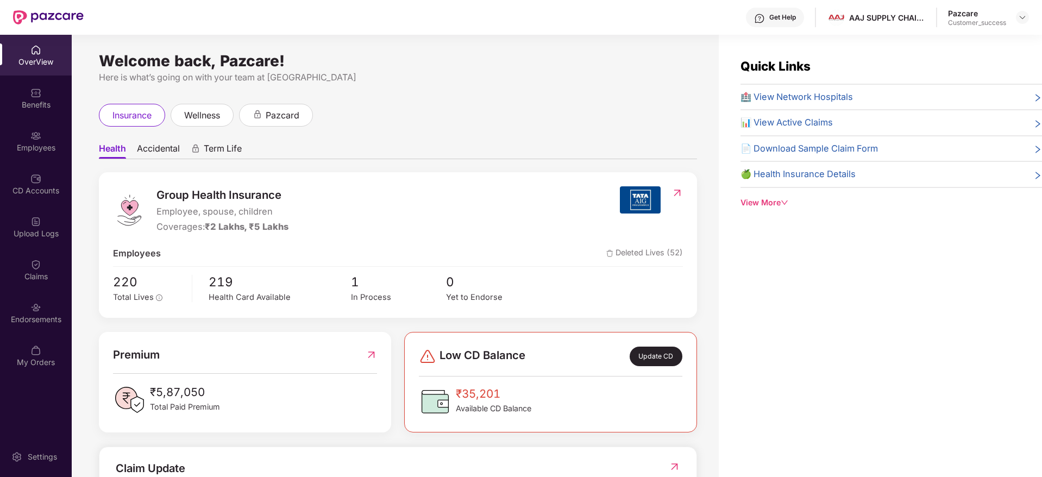
click at [36, 151] on div "Employees" at bounding box center [36, 147] width 72 height 11
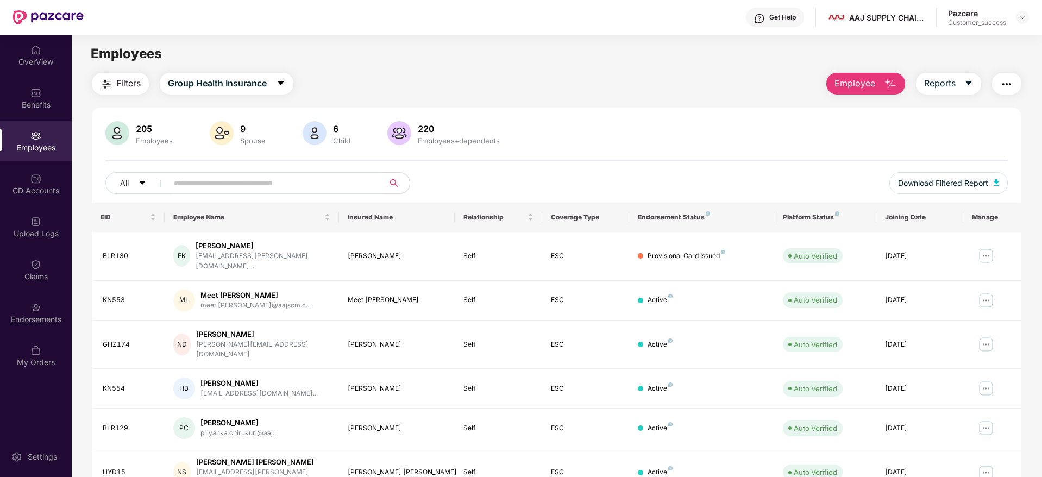
click at [228, 179] on input "text" at bounding box center [271, 183] width 195 height 16
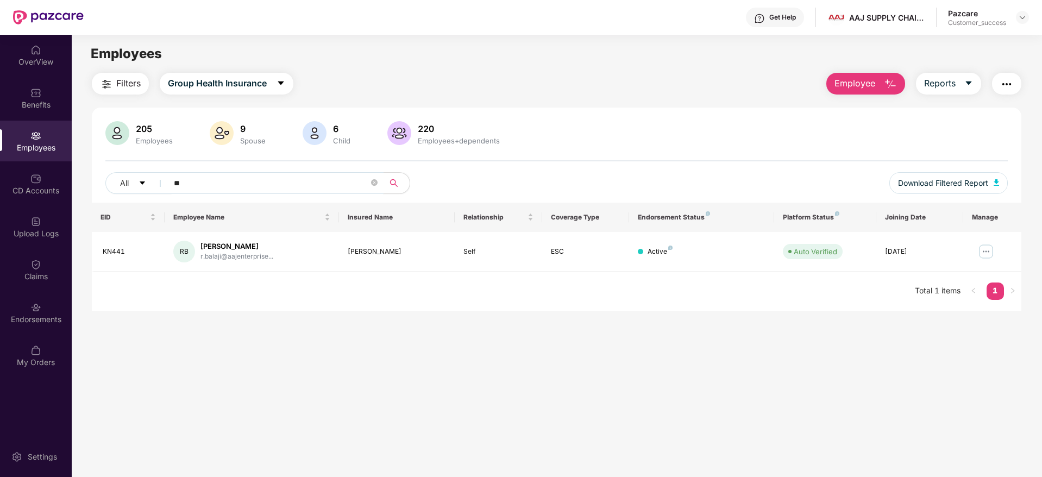
type input "*"
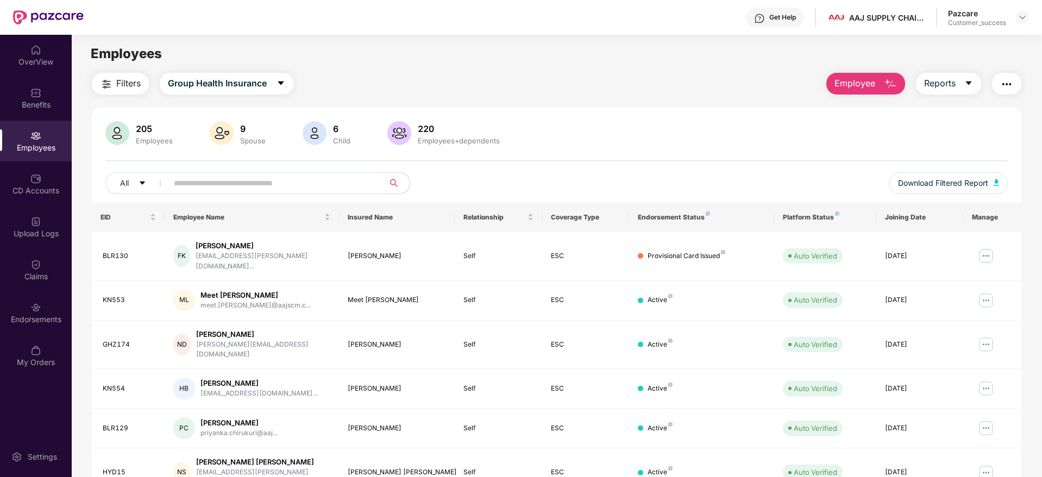
click at [127, 88] on span "Filters" at bounding box center [128, 84] width 24 height 14
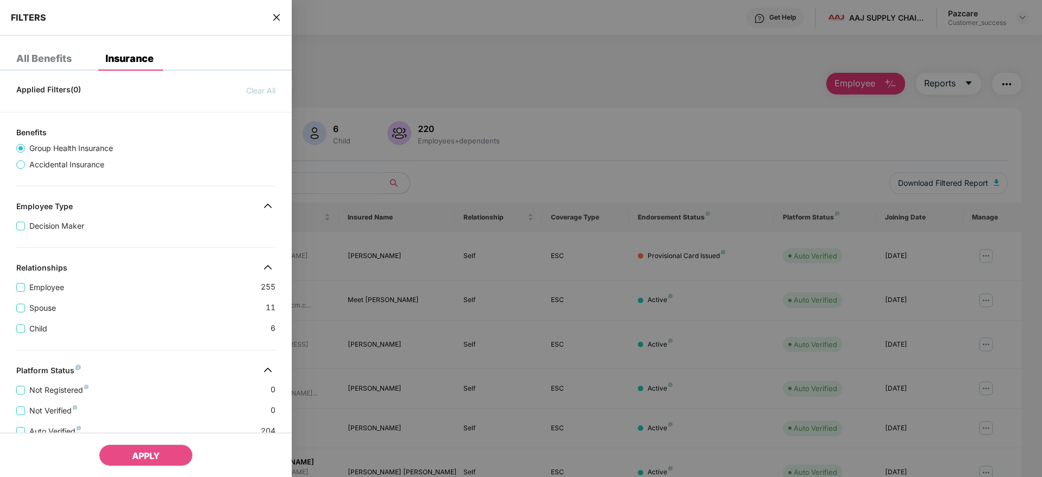
click at [269, 16] on div "FILTERS" at bounding box center [146, 18] width 292 height 36
click at [279, 15] on icon "close" at bounding box center [276, 17] width 7 height 7
